Goal: Information Seeking & Learning: Understand process/instructions

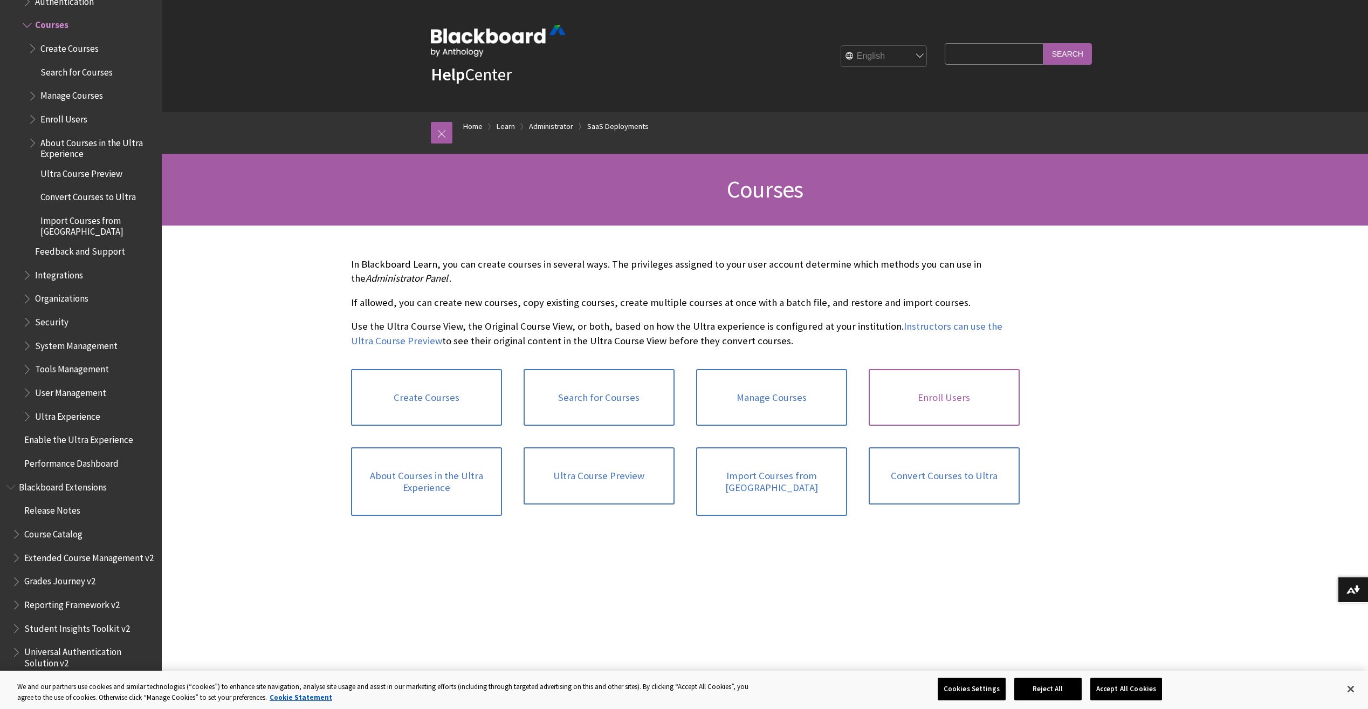
click at [970, 398] on link "Enroll Users" at bounding box center [944, 397] width 151 height 57
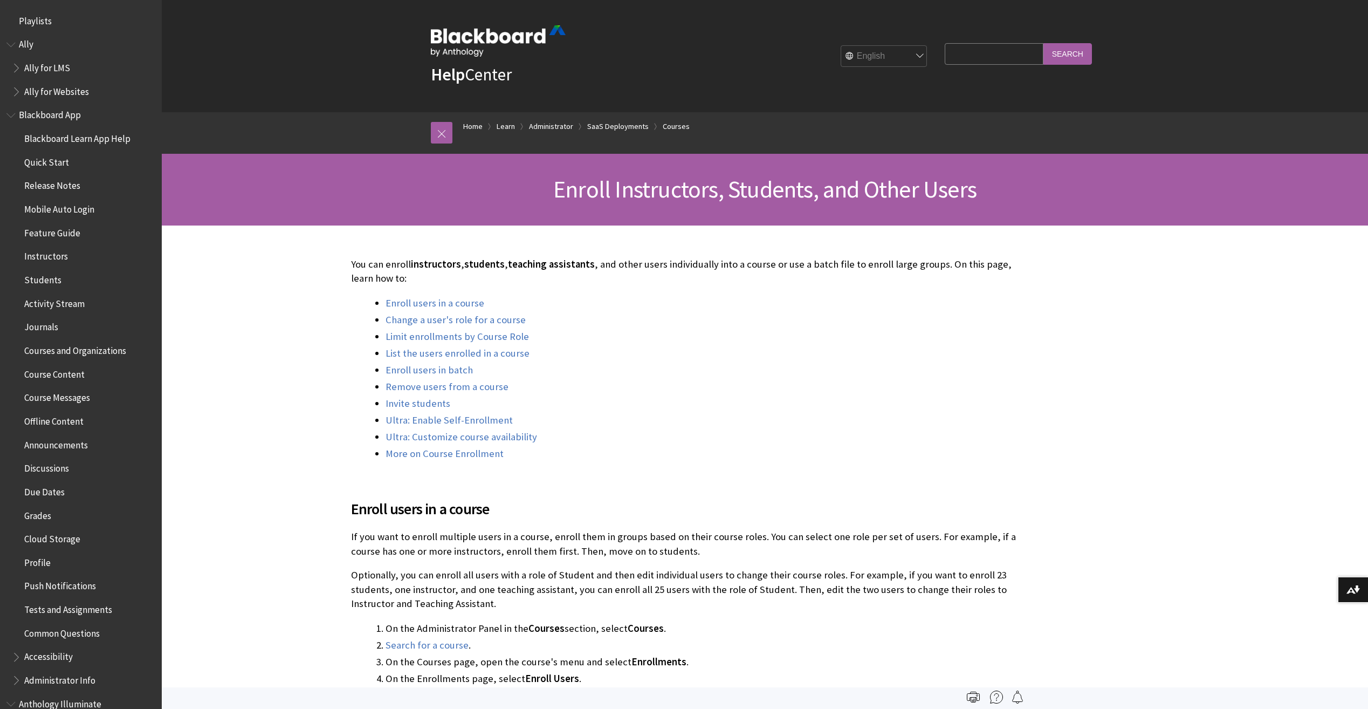
scroll to position [1321, 0]
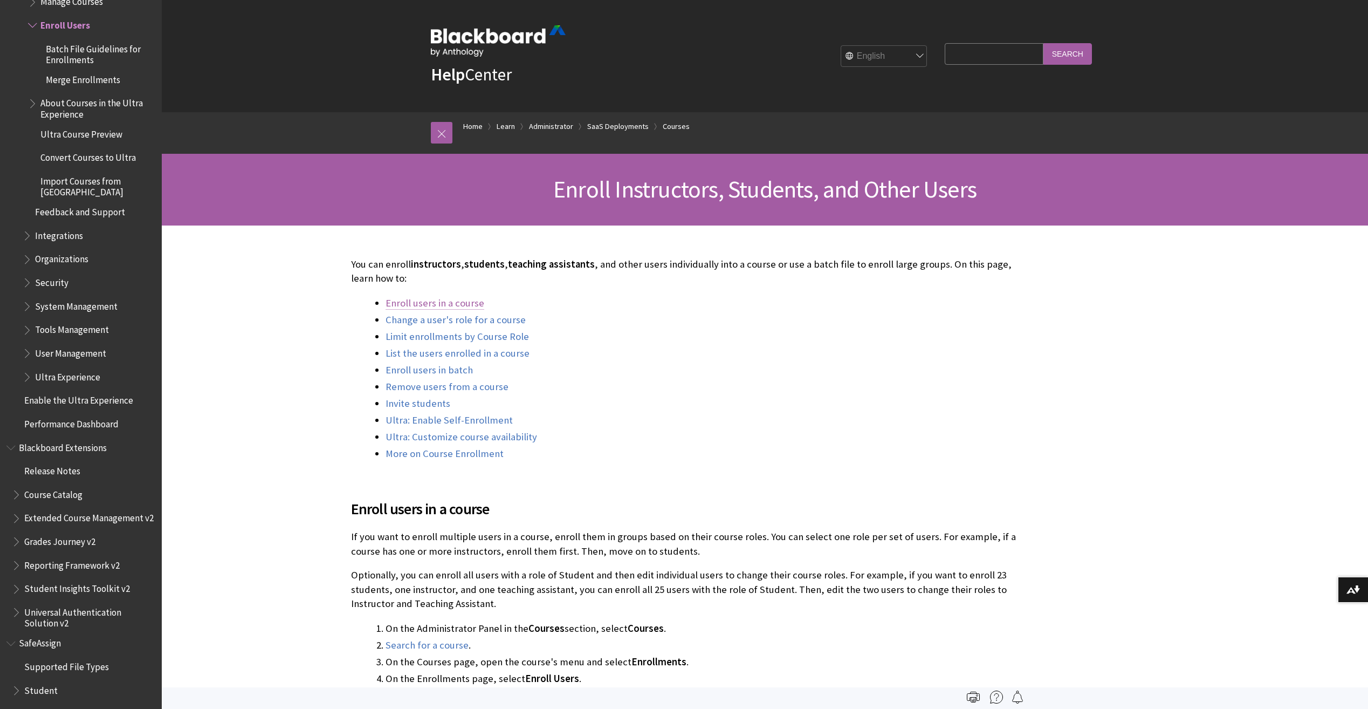
click at [435, 306] on link "Enroll users in a course" at bounding box center [435, 303] width 99 height 13
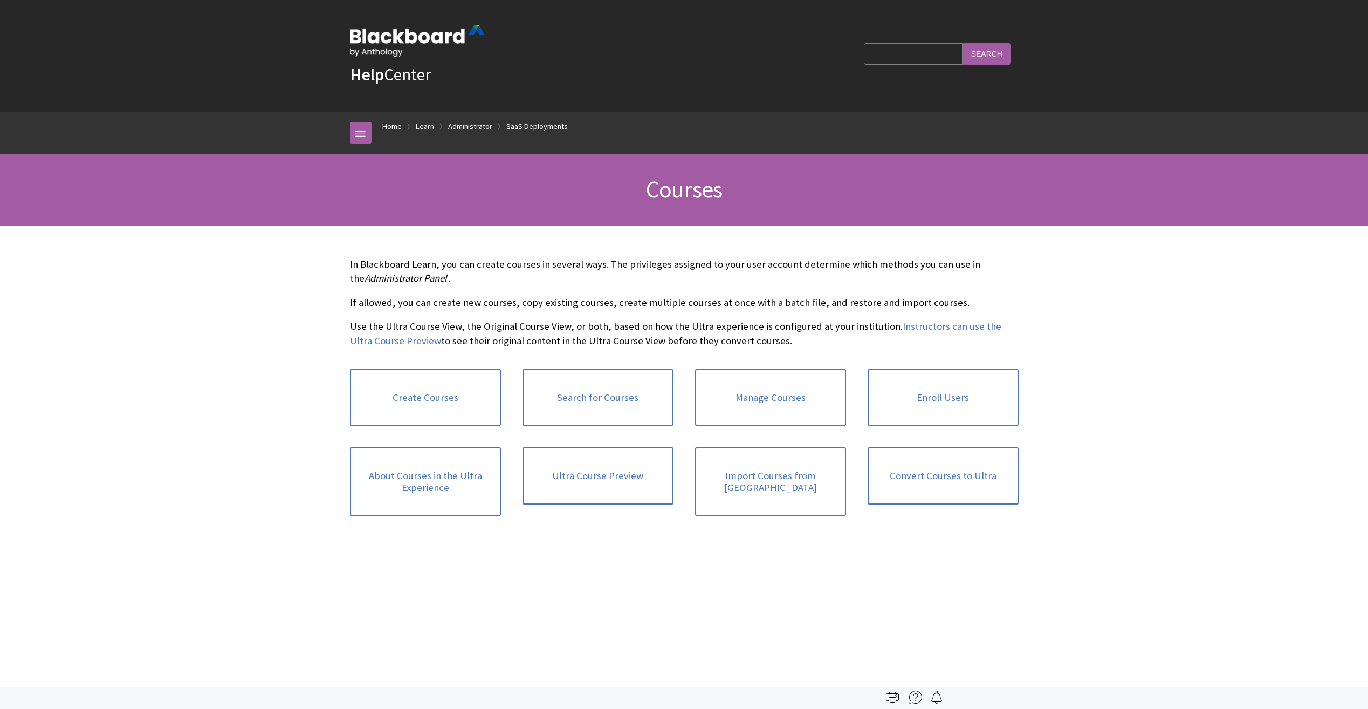
scroll to position [1227, 0]
